Goal: Task Accomplishment & Management: Manage account settings

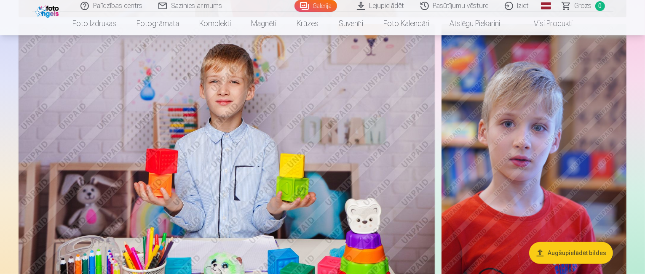
scroll to position [3413, 0]
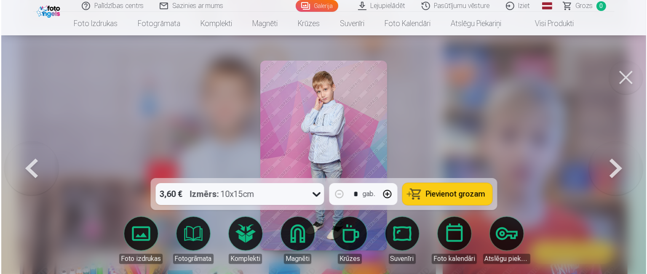
scroll to position [3423, 0]
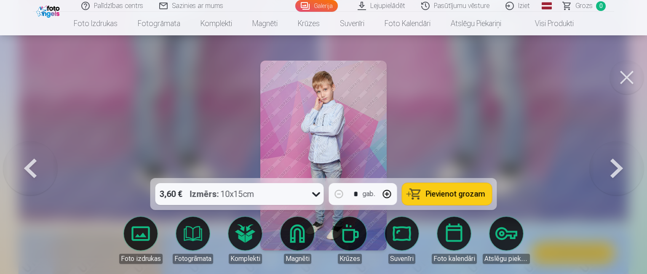
click at [625, 78] on button at bounding box center [627, 78] width 34 height 34
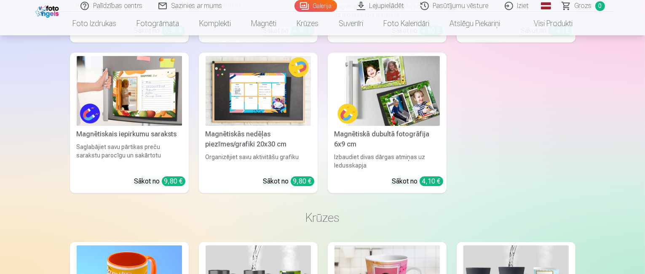
scroll to position [5942, 0]
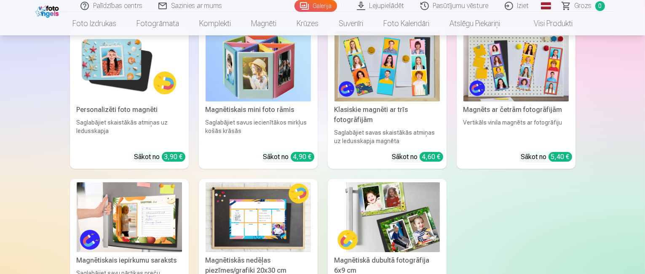
click at [520, 6] on link "Iziet" at bounding box center [517, 6] width 40 height 12
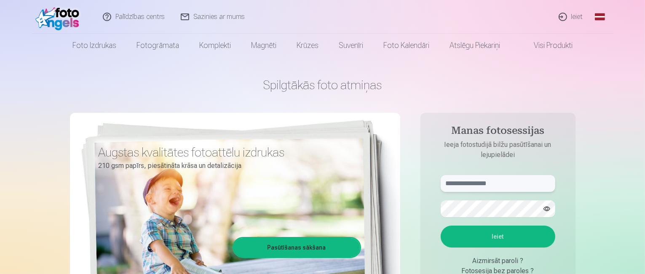
click at [467, 188] on input "text" at bounding box center [498, 183] width 115 height 17
type input "**********"
click at [465, 242] on button "Ieiet" at bounding box center [498, 237] width 115 height 22
